Goal: Information Seeking & Learning: Learn about a topic

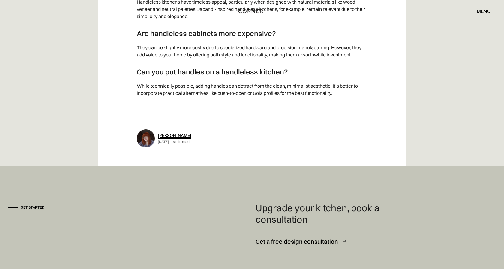
scroll to position [6293, 0]
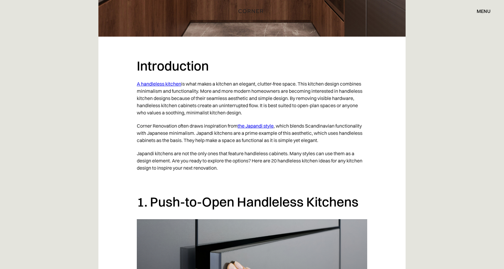
scroll to position [319, 0]
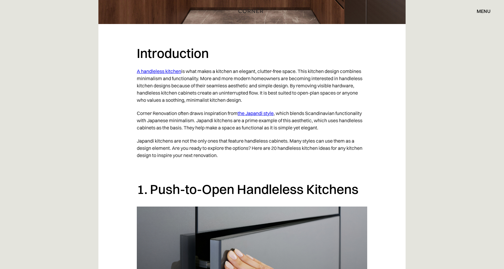
click at [156, 74] on p "A handleless kitchen is what makes a kitchen an elegant, clutter-free space. Th…" at bounding box center [252, 86] width 230 height 42
click at [155, 72] on link "A handleless kitchen" at bounding box center [159, 71] width 44 height 6
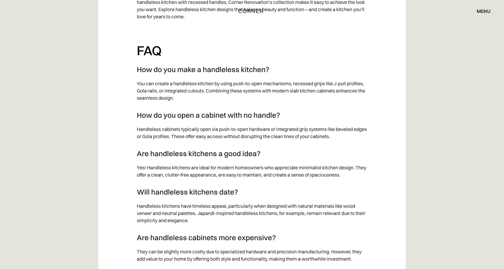
scroll to position [6022, 0]
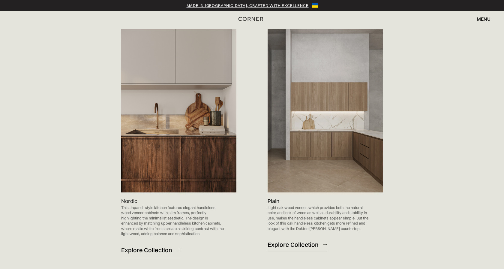
scroll to position [248, 0]
